Goal: Transaction & Acquisition: Purchase product/service

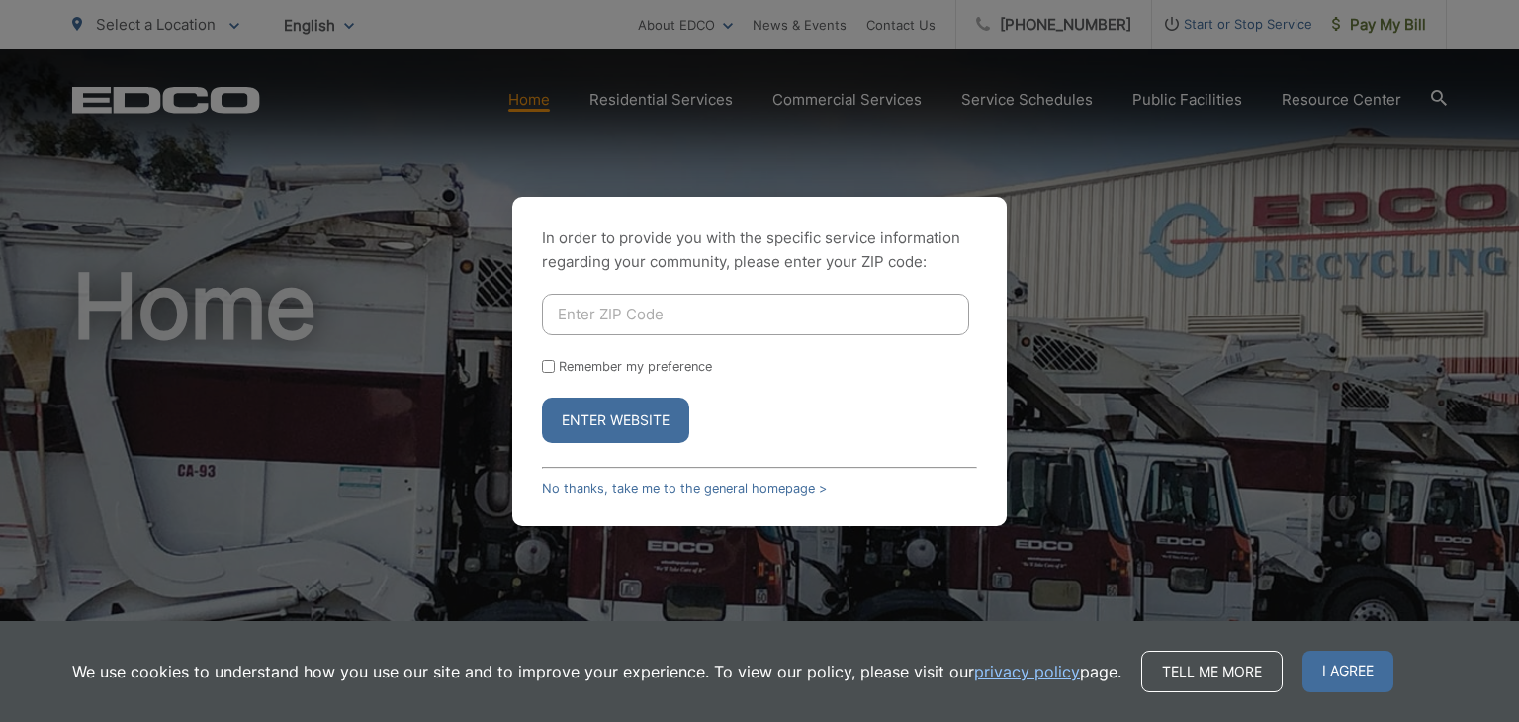
click at [618, 320] on input "Enter ZIP Code" at bounding box center [755, 315] width 427 height 42
type input "92081"
click at [977, 315] on div at bounding box center [977, 315] width 0 height 0
click at [637, 432] on button "Enter Website" at bounding box center [615, 421] width 147 height 46
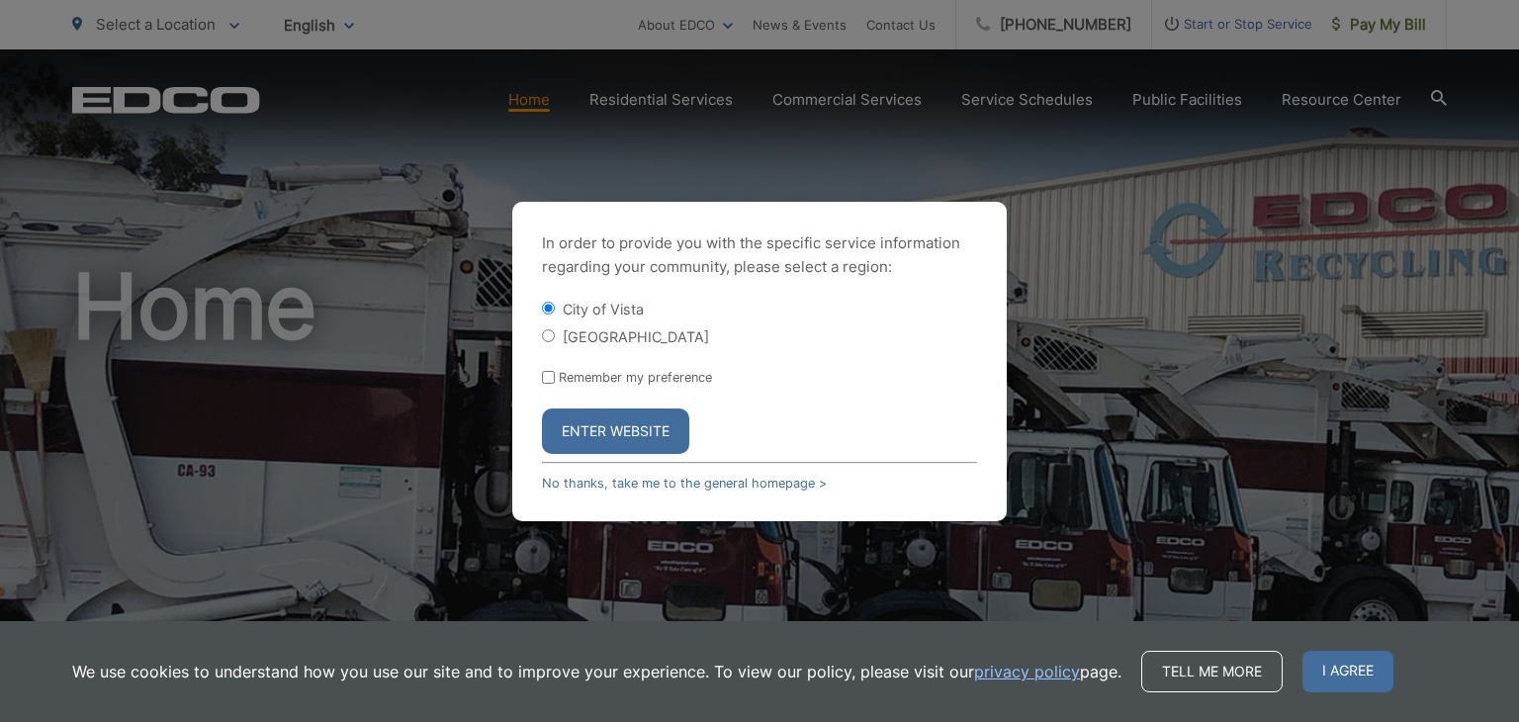
click at [620, 430] on button "Enter Website" at bounding box center [615, 432] width 147 height 46
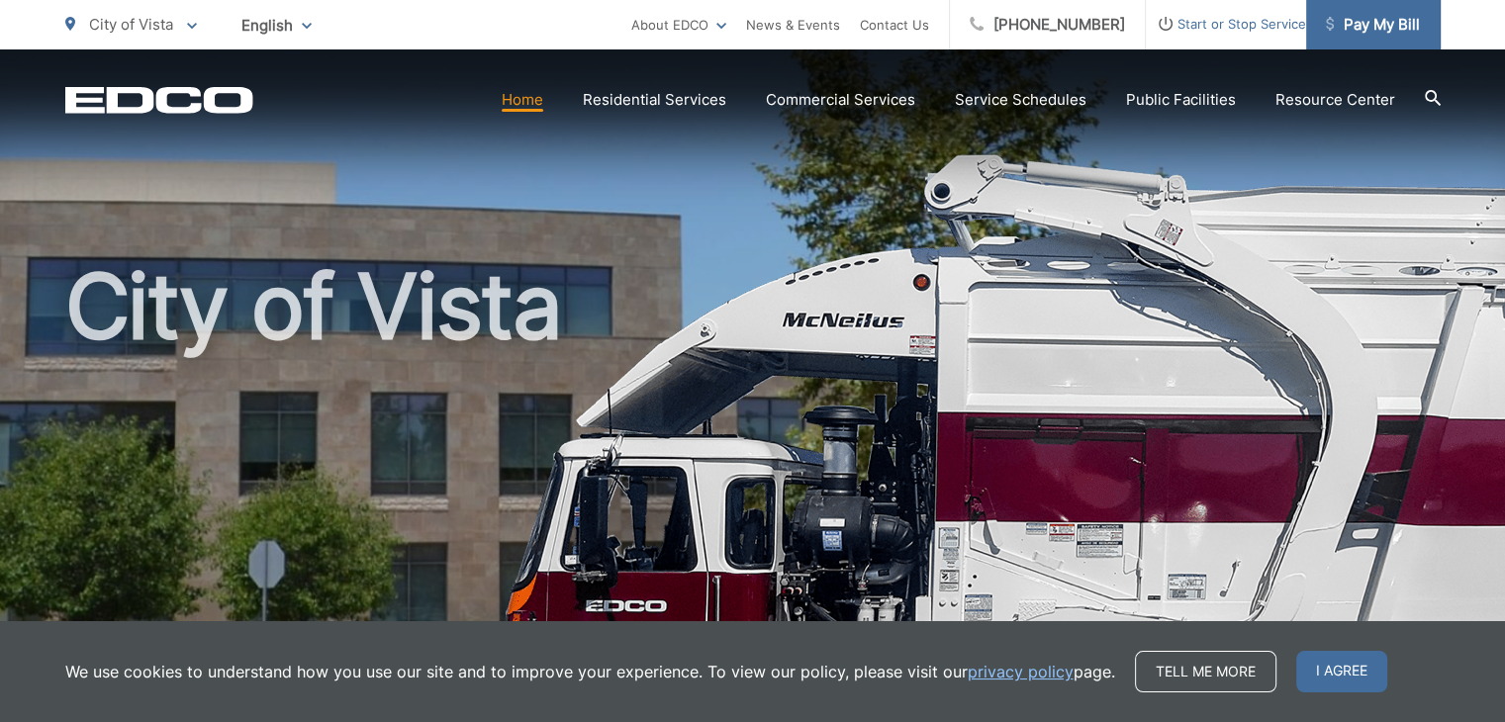
click at [1372, 29] on span "Pay My Bill" at bounding box center [1372, 25] width 94 height 24
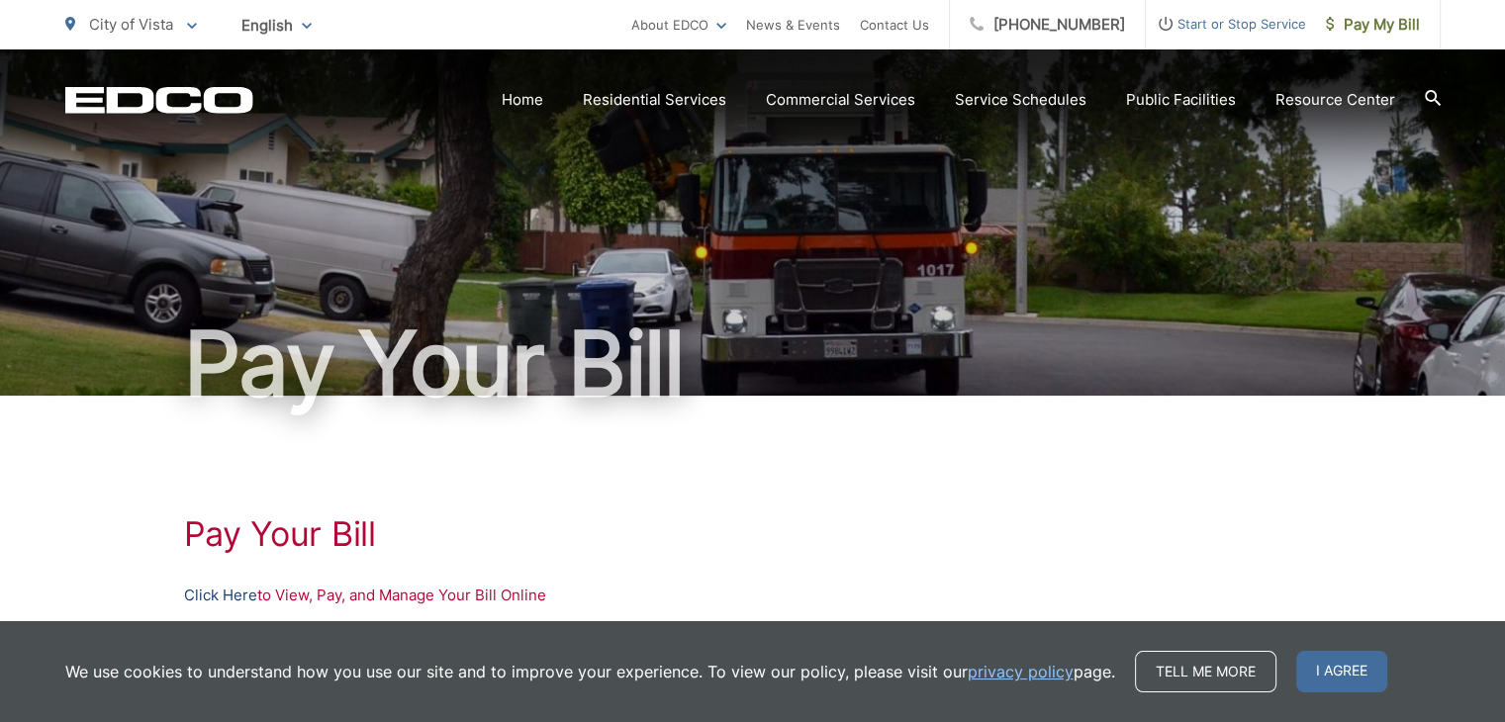
click at [224, 591] on link "Click Here" at bounding box center [220, 596] width 73 height 24
